Goal: Go to known website: Go to known website

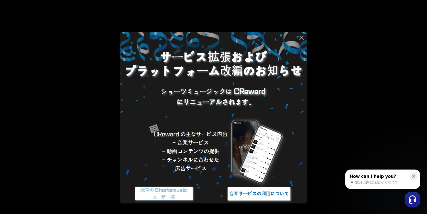
click at [174, 193] on img at bounding box center [164, 193] width 70 height 21
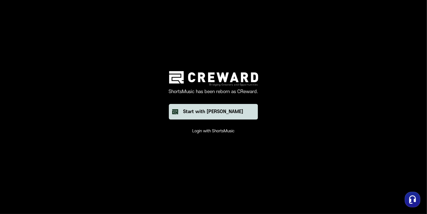
click at [220, 113] on div "Start with [PERSON_NAME]" at bounding box center [213, 111] width 60 height 7
